Goal: Task Accomplishment & Management: Complete application form

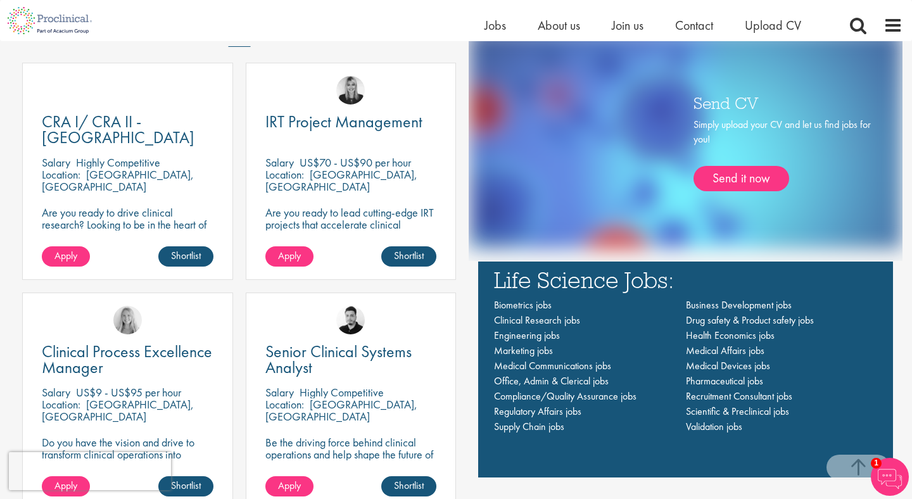
scroll to position [637, 0]
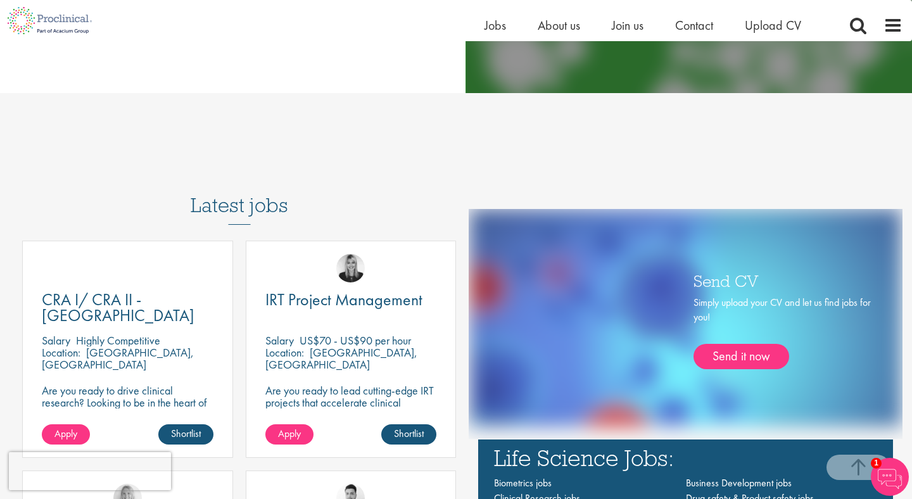
click at [130, 362] on div "Location: Budapest, Hungary" at bounding box center [128, 358] width 172 height 25
click at [84, 426] on link "Apply" at bounding box center [66, 434] width 48 height 20
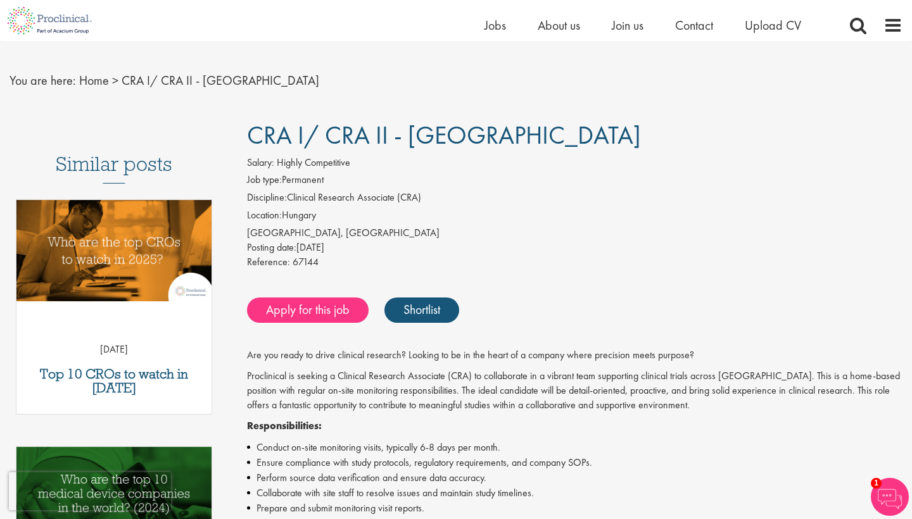
scroll to position [19, 0]
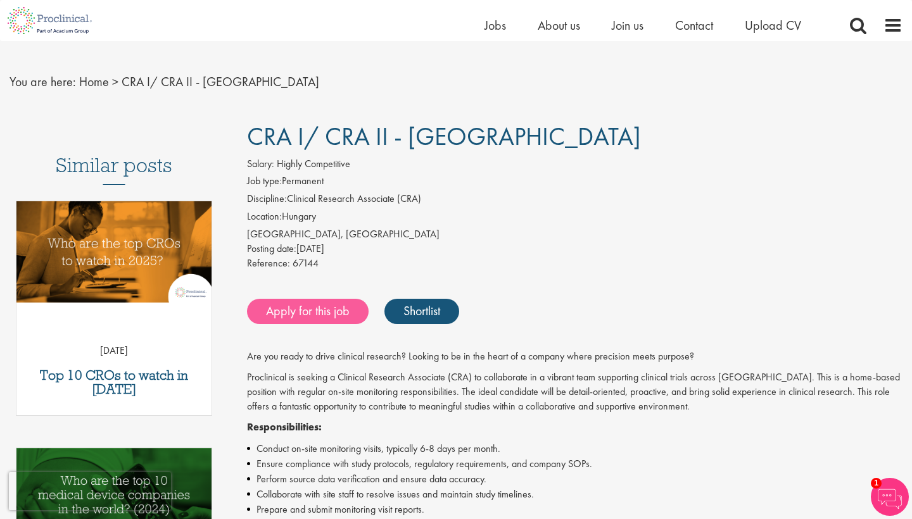
click at [334, 304] on link "Apply for this job" at bounding box center [308, 311] width 122 height 25
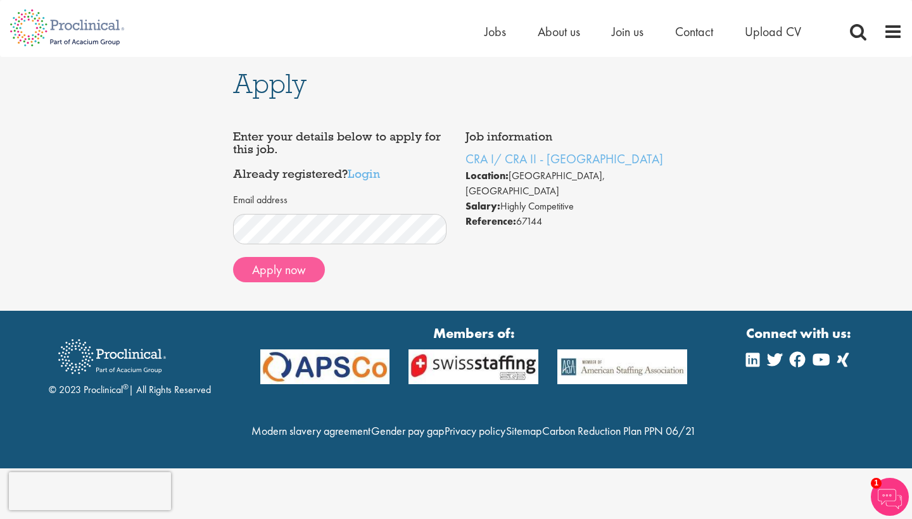
click at [296, 275] on button "Apply now" at bounding box center [279, 269] width 92 height 25
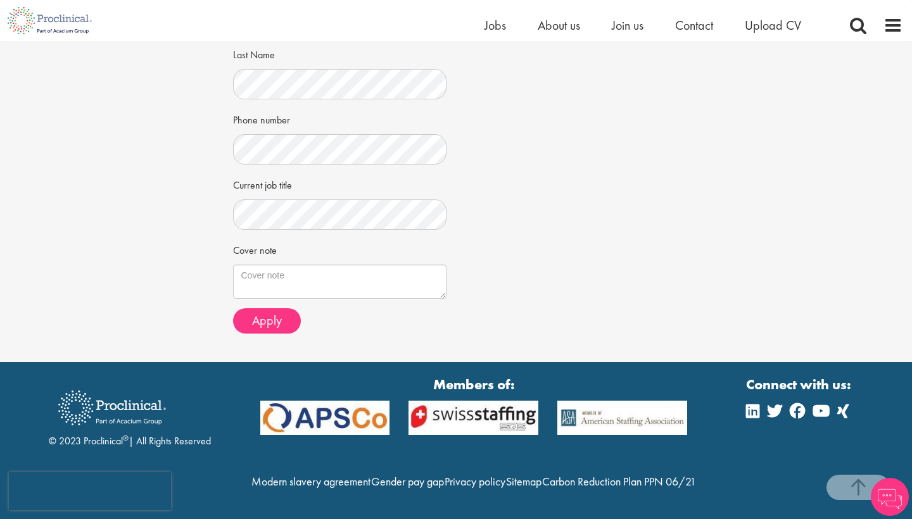
scroll to position [310, 0]
